Goal: Task Accomplishment & Management: Use online tool/utility

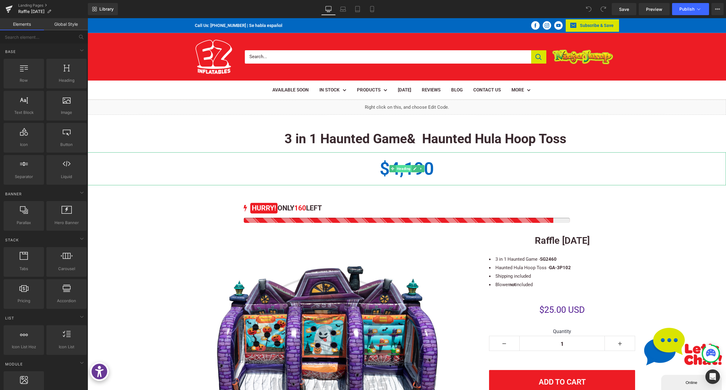
click at [397, 165] on span "Heading" at bounding box center [404, 168] width 16 height 7
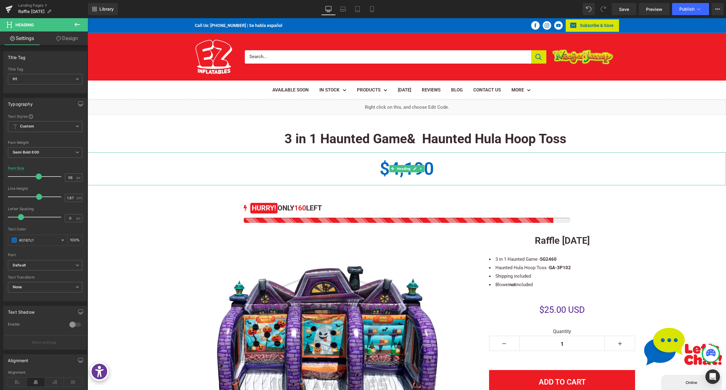
click at [347, 172] on h1 "$4,190" at bounding box center [407, 168] width 639 height 33
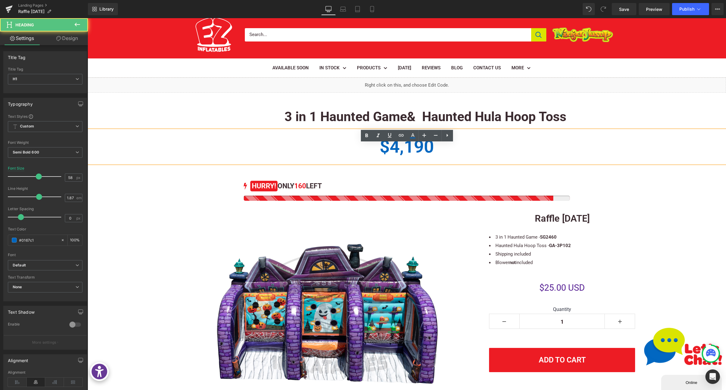
scroll to position [32, 0]
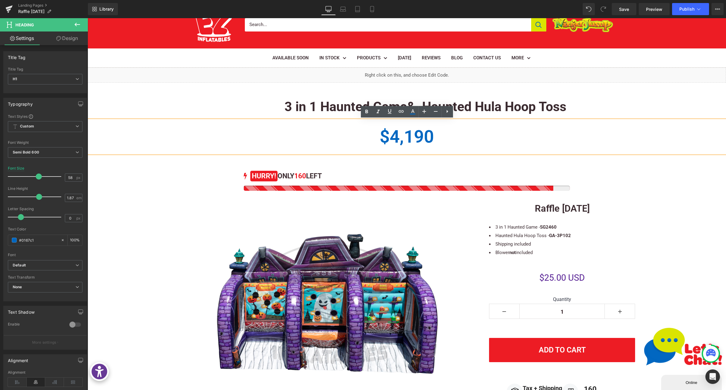
drag, startPoint x: 415, startPoint y: 177, endPoint x: 416, endPoint y: 173, distance: 3.8
click at [415, 177] on div "160 HURRY! ONLY 160 LEFT (P) Stock Counter Sale Off (P) Image" at bounding box center [407, 309] width 472 height 282
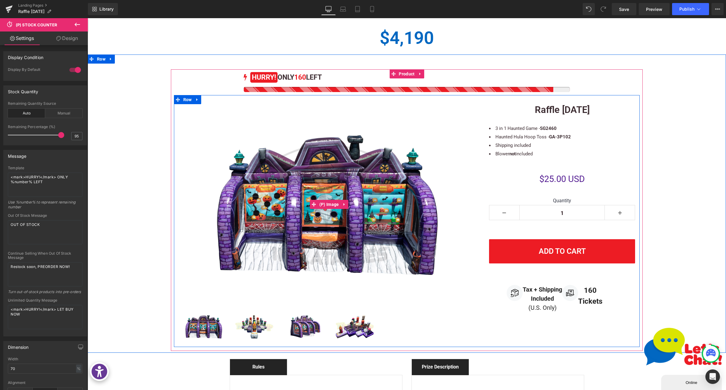
scroll to position [78, 0]
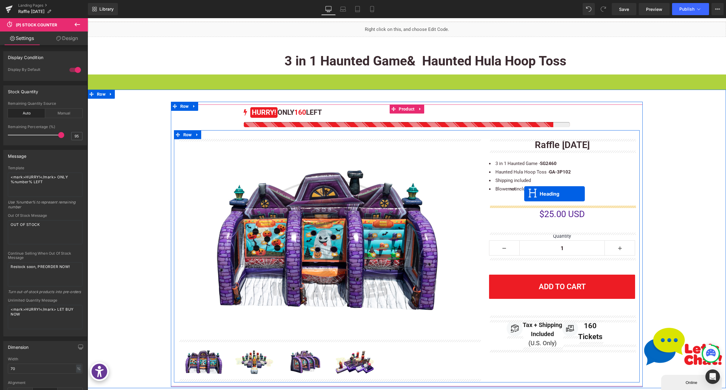
drag, startPoint x: 394, startPoint y: 92, endPoint x: 524, endPoint y: 194, distance: 166.0
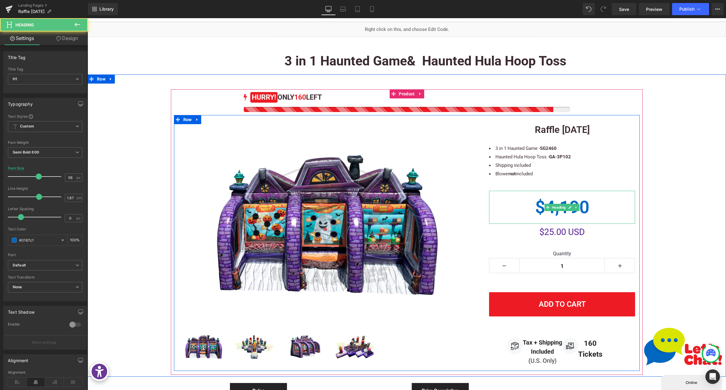
scroll to position [76, 0]
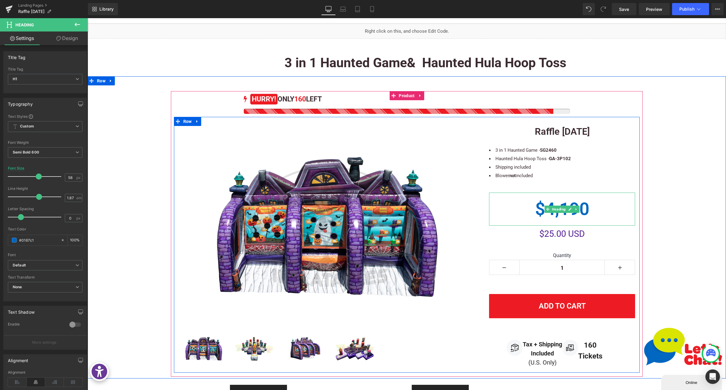
click at [535, 208] on h1 "$4,190" at bounding box center [562, 209] width 146 height 33
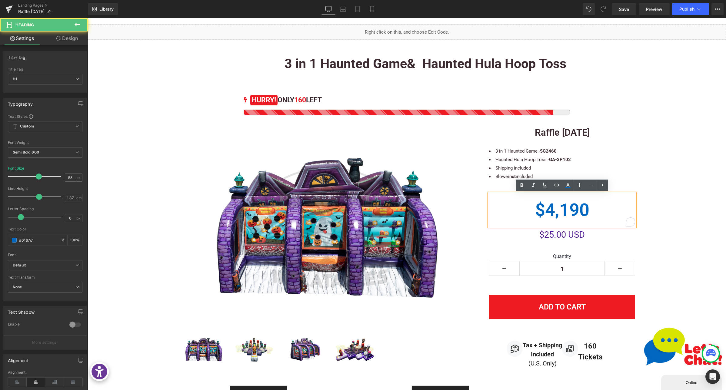
scroll to position [76, 0]
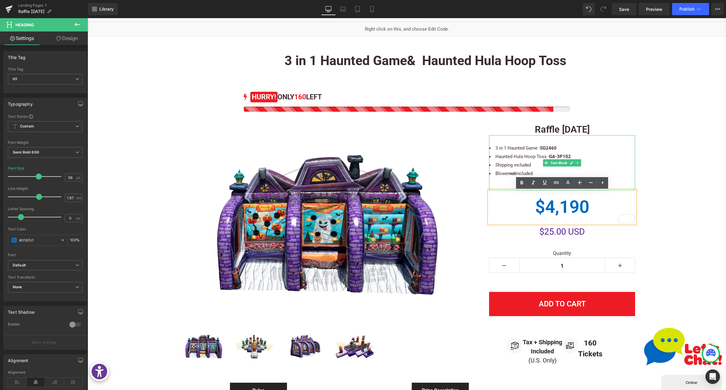
click at [495, 185] on div "To enrich screen reader interactions, please activate Accessibility in Grammarl…" at bounding box center [562, 182] width 146 height 8
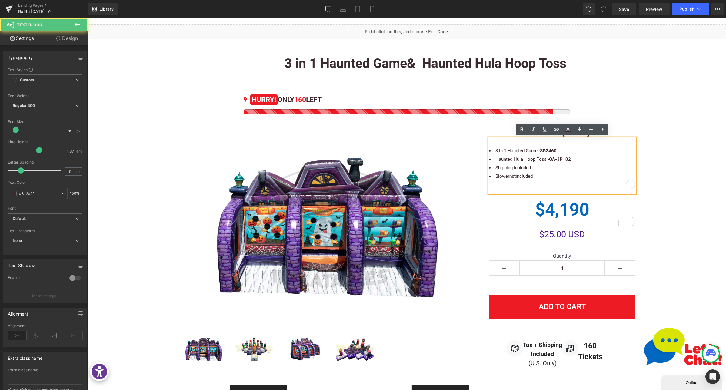
scroll to position [75, 0]
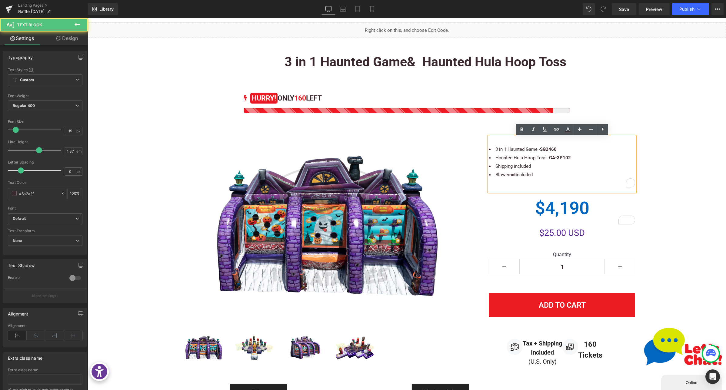
click at [503, 186] on div "To enrich screen reader interactions, please activate Accessibility in Grammarl…" at bounding box center [562, 183] width 146 height 8
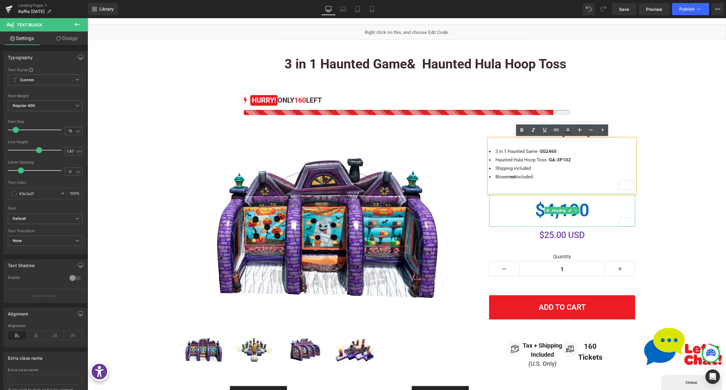
click at [525, 205] on h1 "$4,190" at bounding box center [562, 210] width 146 height 33
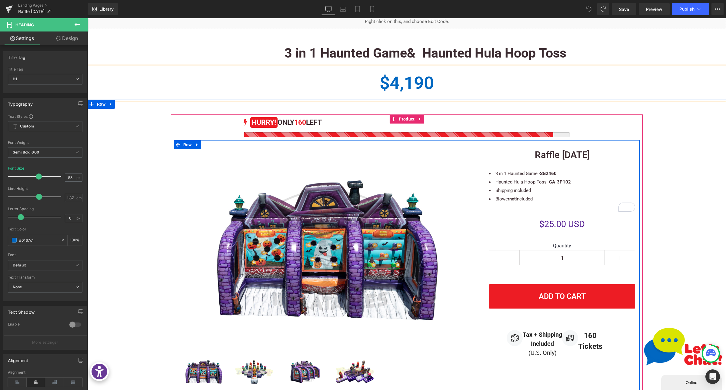
scroll to position [78, 0]
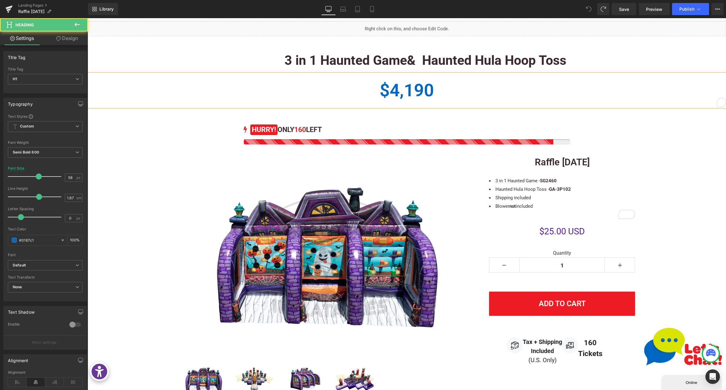
click at [386, 86] on h1 "$4,190" at bounding box center [407, 90] width 639 height 33
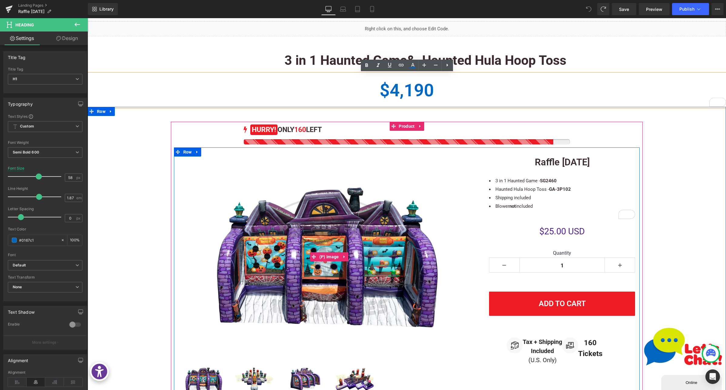
drag, startPoint x: 350, startPoint y: 216, endPoint x: 355, endPoint y: 217, distance: 5.8
click at [350, 216] on img at bounding box center [329, 257] width 302 height 201
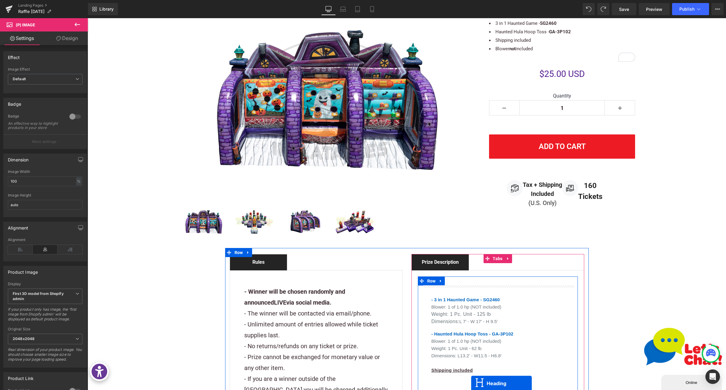
scroll to position [249, 0]
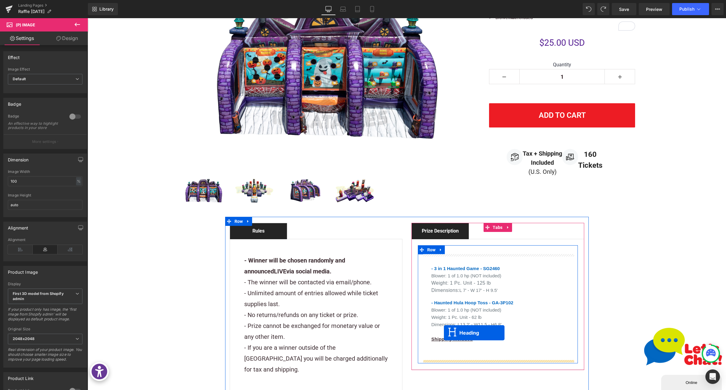
drag, startPoint x: 392, startPoint y: 89, endPoint x: 486, endPoint y: 339, distance: 266.7
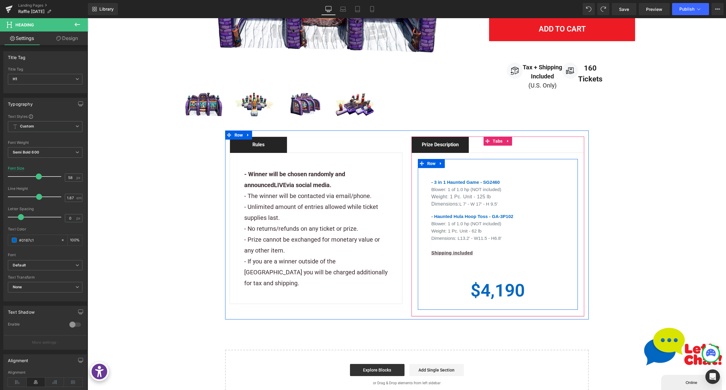
scroll to position [321, 0]
click at [451, 265] on div "- 3 in 1 Haunted Game - SG2460 Blower: 1 of 1.0 hp (NOT included) Weight: 1 Pc.…" at bounding box center [497, 216] width 151 height 97
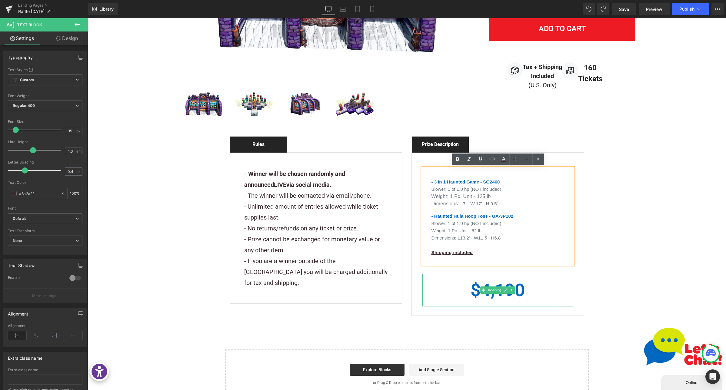
click at [459, 291] on h1 "$4,190" at bounding box center [497, 290] width 151 height 33
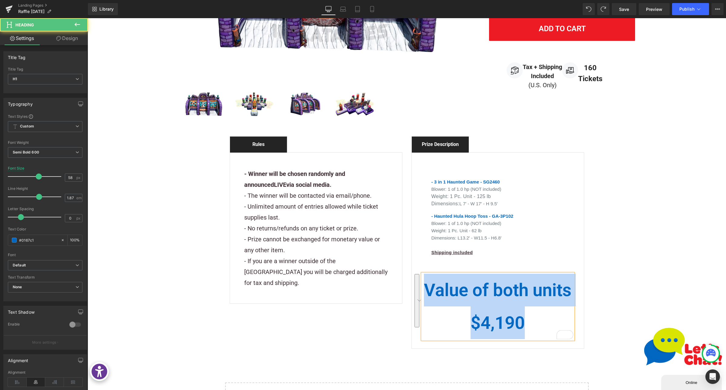
click at [417, 283] on div "- 3 in 1 Haunted Game - SG2460 Blower: 1 of 1.0 hp (NOT included) Weight: 1 Pc.…" at bounding box center [498, 250] width 173 height 197
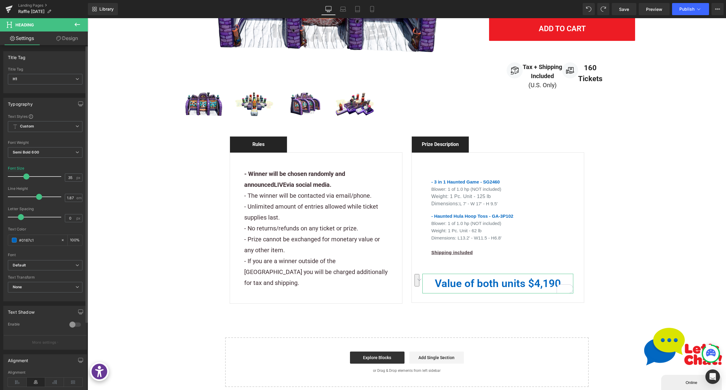
drag, startPoint x: 34, startPoint y: 177, endPoint x: 50, endPoint y: 178, distance: 15.8
click at [26, 177] on div at bounding box center [36, 177] width 50 height 12
type input "36"
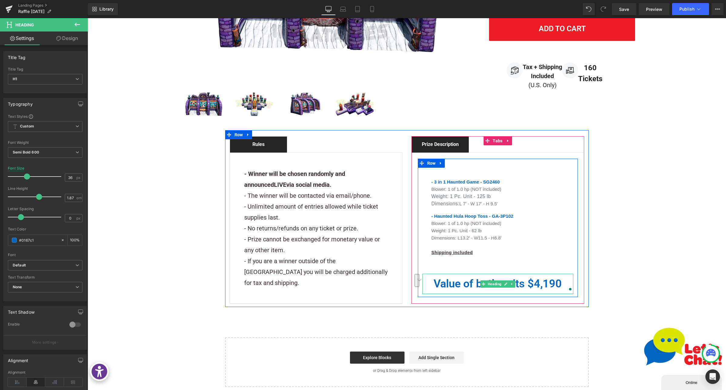
click at [475, 285] on h1 "Value of both units $4,190" at bounding box center [497, 284] width 151 height 20
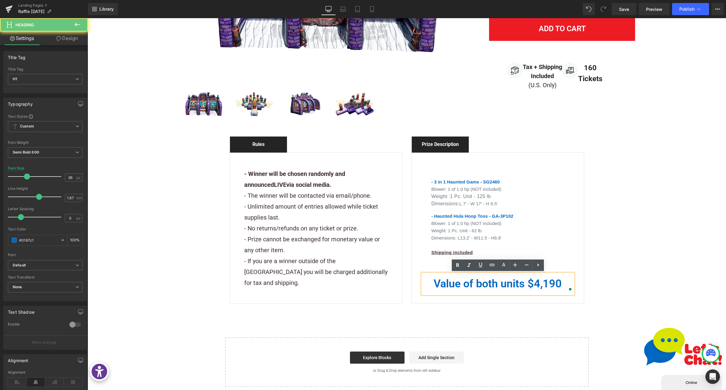
click at [475, 285] on h1 "Value of both units $4,190" at bounding box center [497, 284] width 151 height 20
click at [438, 283] on h1 "Value of both units $4,190" at bounding box center [497, 284] width 151 height 20
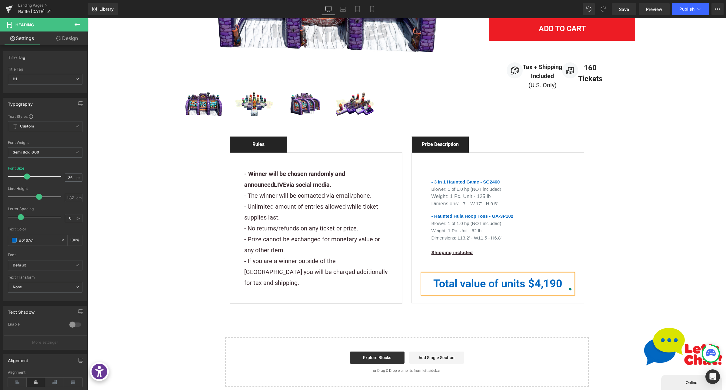
click at [489, 284] on h1 "Total value of units $4,190" at bounding box center [497, 284] width 151 height 20
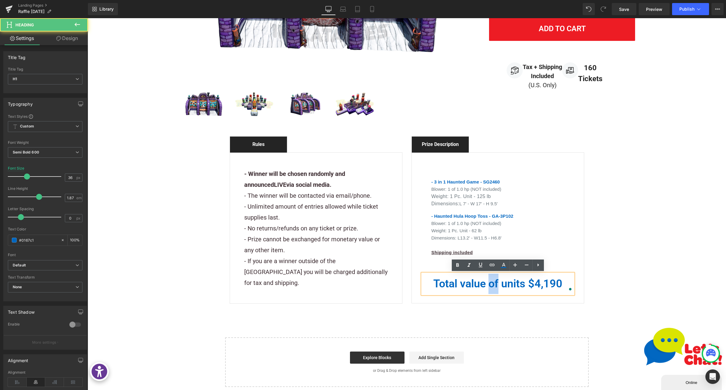
click at [489, 284] on h1 "Total value of units $4,190" at bounding box center [497, 284] width 151 height 20
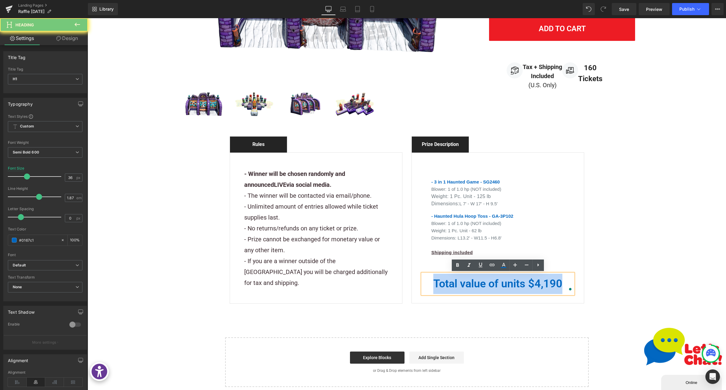
click at [489, 284] on h1 "Total value of units $4,190" at bounding box center [497, 284] width 151 height 20
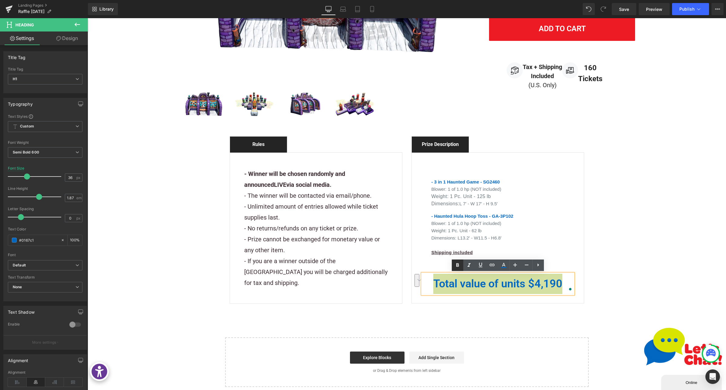
click at [456, 265] on icon at bounding box center [457, 265] width 7 height 7
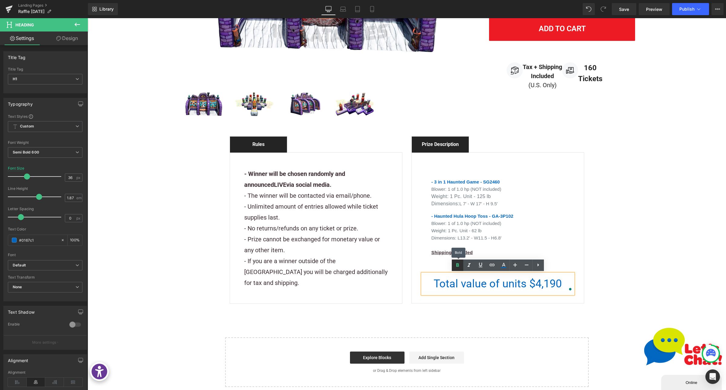
click at [456, 265] on icon at bounding box center [457, 265] width 7 height 7
click at [476, 283] on span "Total value of units $4,190" at bounding box center [498, 284] width 128 height 13
drag, startPoint x: 530, startPoint y: 282, endPoint x: 475, endPoint y: 275, distance: 55.6
click at [561, 283] on span "Total value of units $4,190" at bounding box center [498, 284] width 128 height 13
click at [458, 265] on icon at bounding box center [457, 265] width 7 height 7
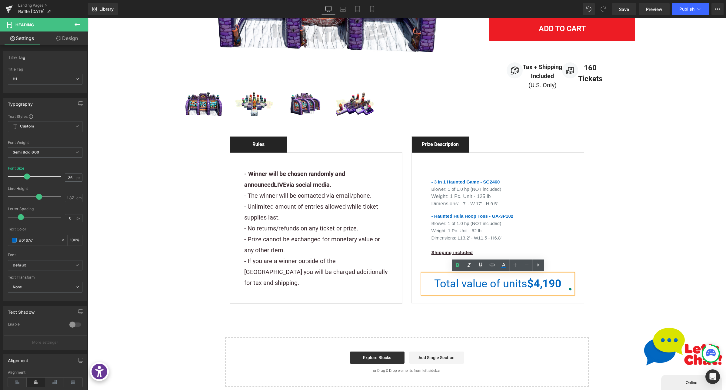
click at [459, 287] on span "Total value of units" at bounding box center [480, 284] width 93 height 13
click at [682, 8] on span "Publish" at bounding box center [686, 9] width 15 height 5
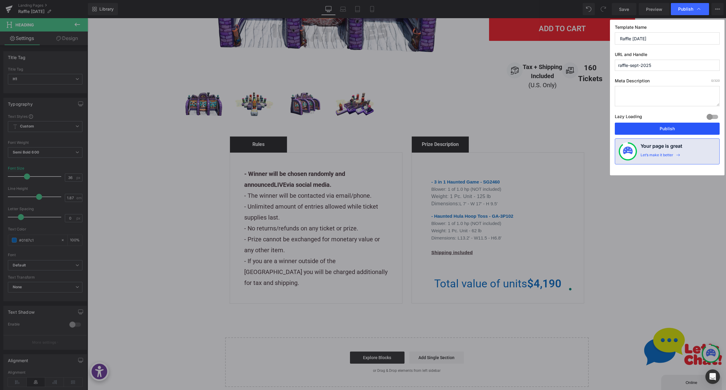
click at [657, 135] on button "Publish" at bounding box center [667, 129] width 105 height 12
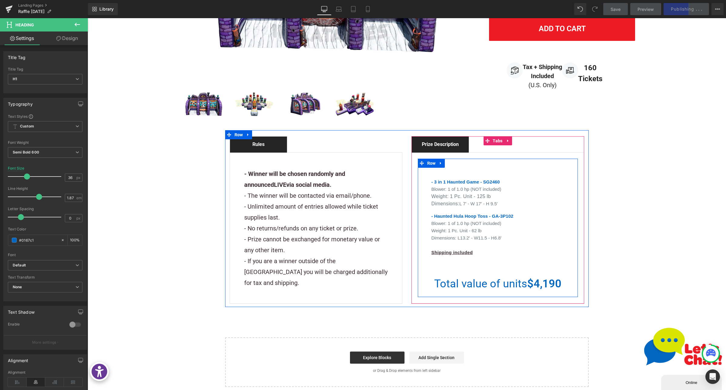
click at [442, 266] on div "- 3 in 1 Haunted Game - SG2460 Blower: 1 of 1.0 hp (NOT included) Weight: 1 Pc.…" at bounding box center [498, 231] width 160 height 126
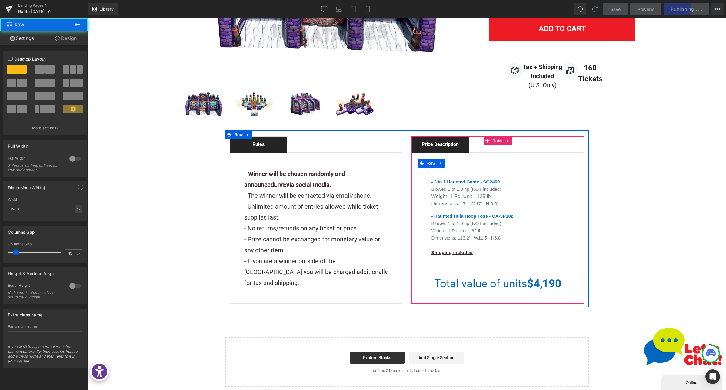
scroll to position [320, 0]
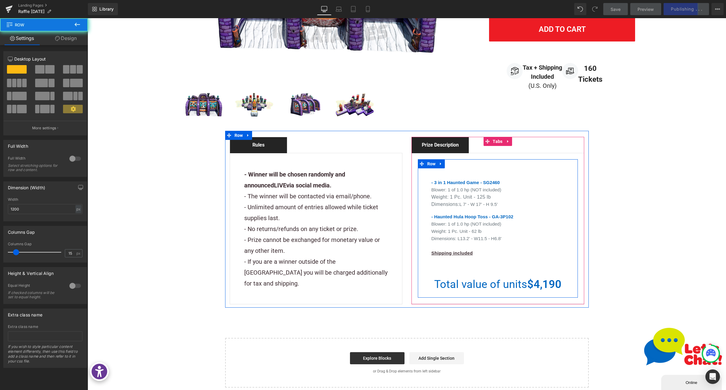
click at [445, 265] on div "- 3 in 1 Haunted Game - SG2460 Blower: 1 of 1.0 hp (NOT included) Weight: 1 Pc.…" at bounding box center [498, 231] width 160 height 126
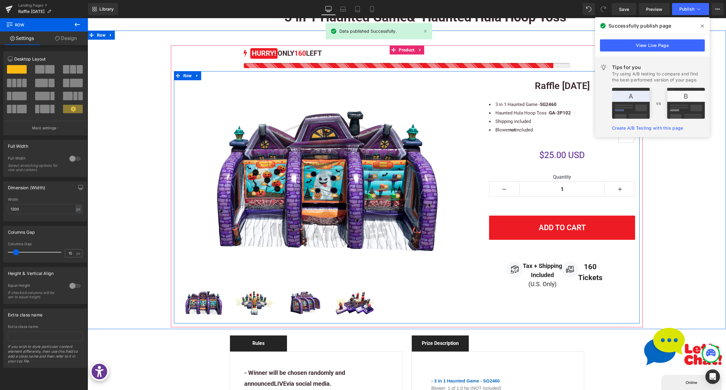
scroll to position [117, 0]
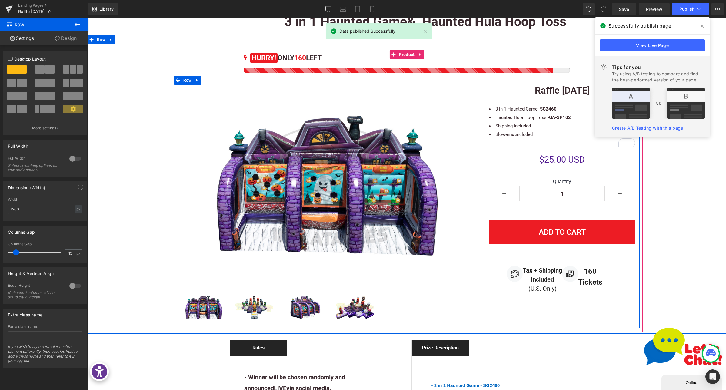
click at [331, 164] on img at bounding box center [329, 185] width 302 height 201
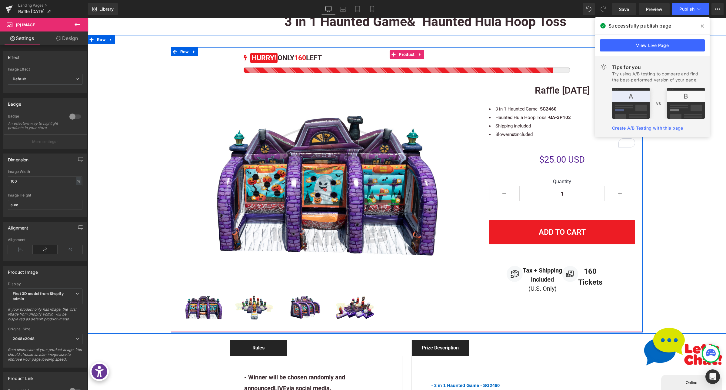
drag, startPoint x: 398, startPoint y: 54, endPoint x: 384, endPoint y: 57, distance: 14.2
click at [398, 54] on span "Product" at bounding box center [406, 54] width 19 height 9
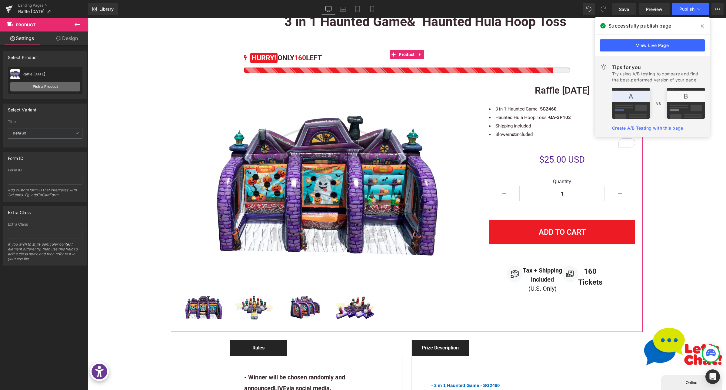
click at [45, 85] on link "Pick a Product" at bounding box center [45, 87] width 70 height 10
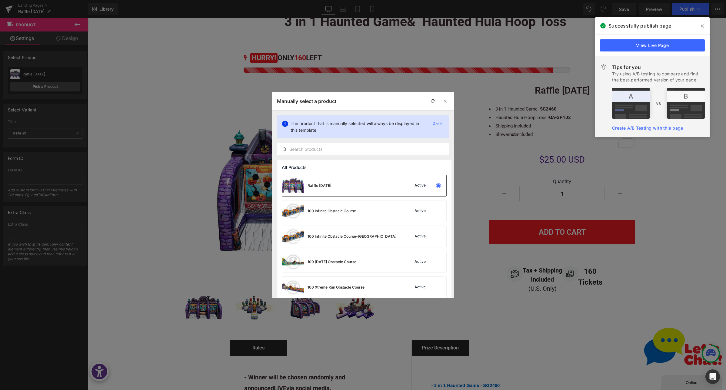
click at [337, 185] on div "Raffle Sept 2025 Active" at bounding box center [364, 185] width 164 height 21
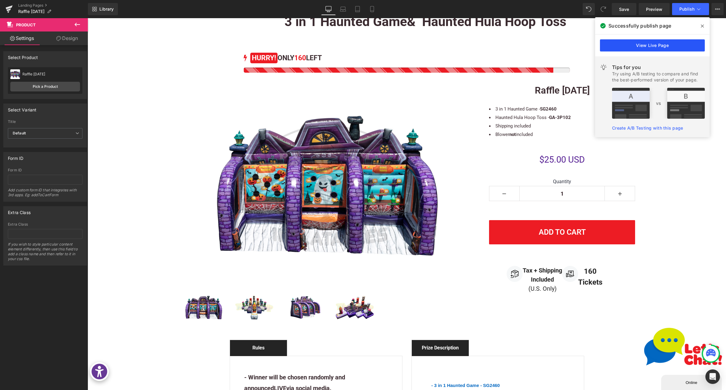
click at [635, 44] on link "View Live Page" at bounding box center [652, 45] width 105 height 12
